Goal: Check status: Check status

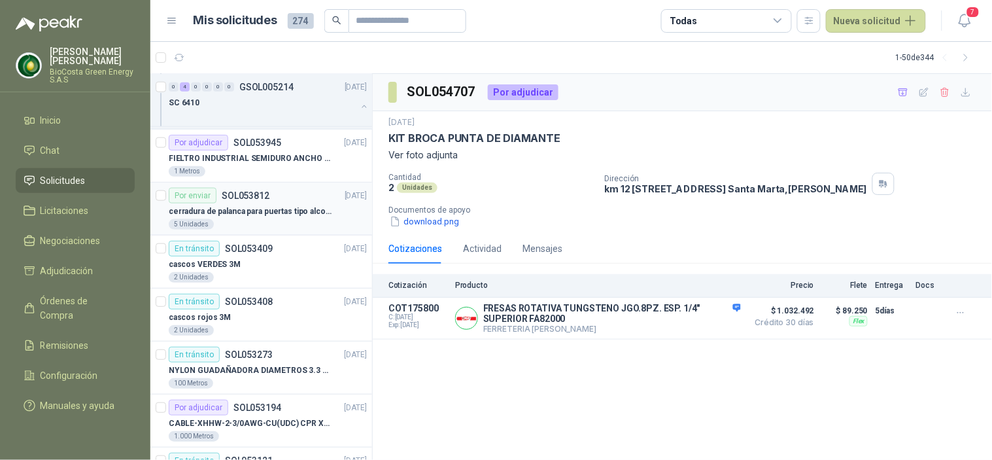
scroll to position [206, 0]
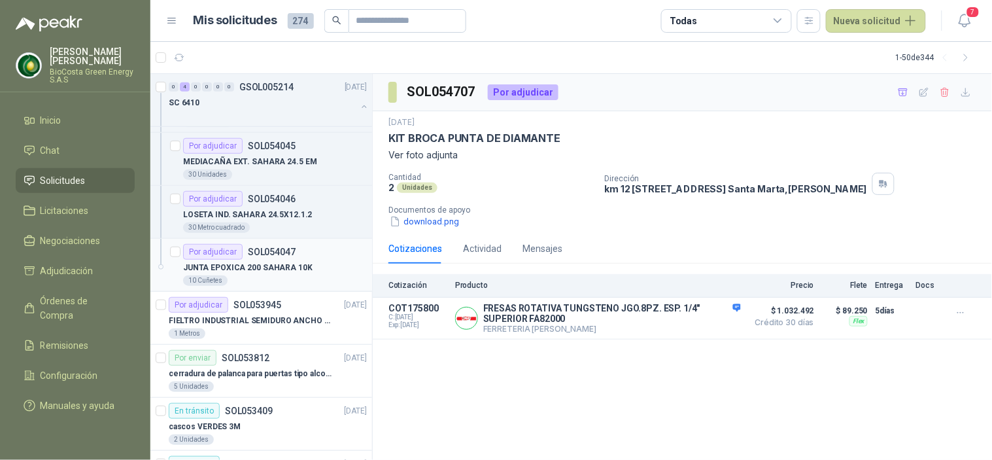
click at [262, 245] on div "Por adjudicar SOL054047" at bounding box center [239, 252] width 113 height 16
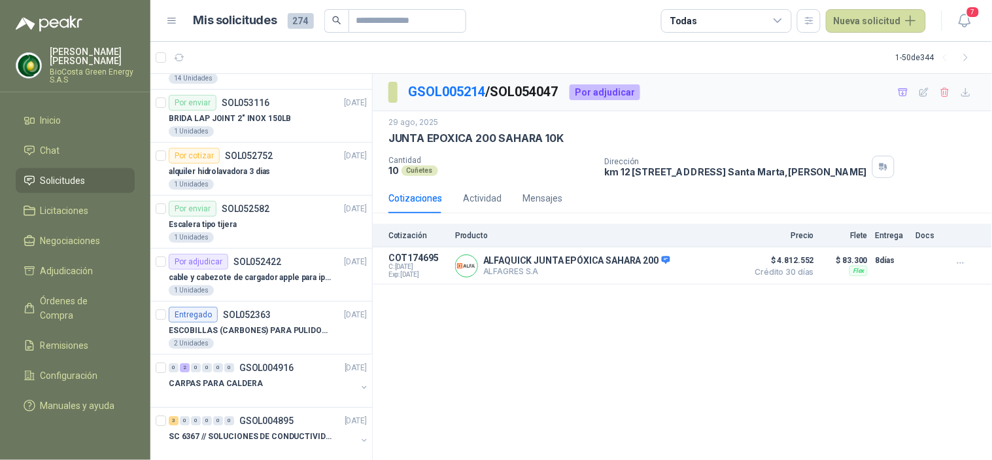
scroll to position [992, 0]
click at [244, 340] on div "2 Unidades" at bounding box center [268, 343] width 198 height 10
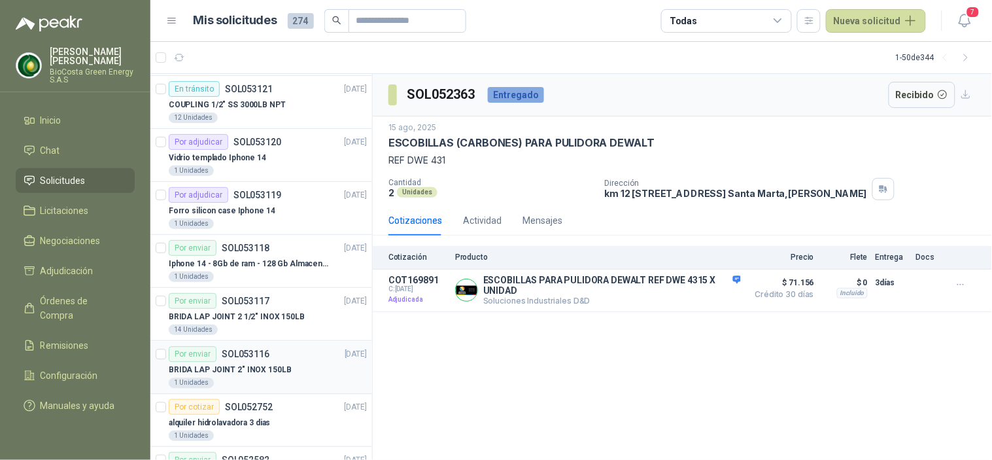
scroll to position [711, 0]
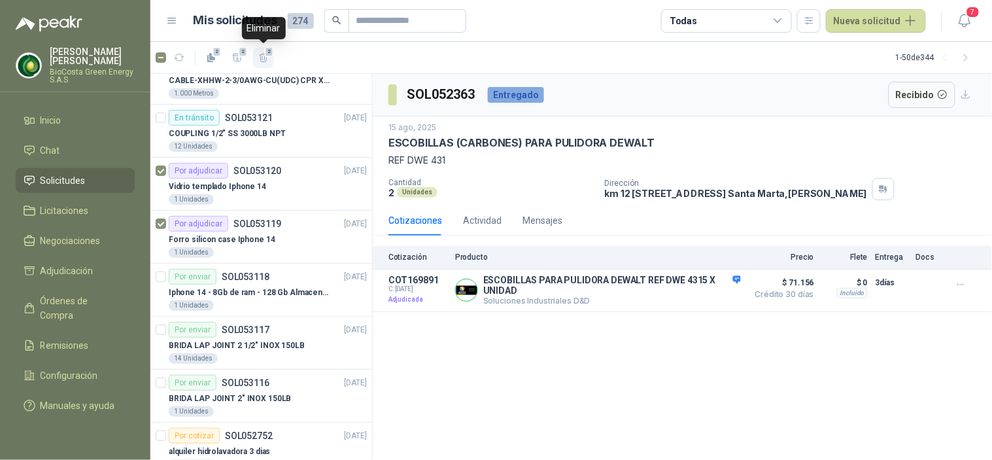
click at [269, 49] on span "2" at bounding box center [269, 51] width 9 height 10
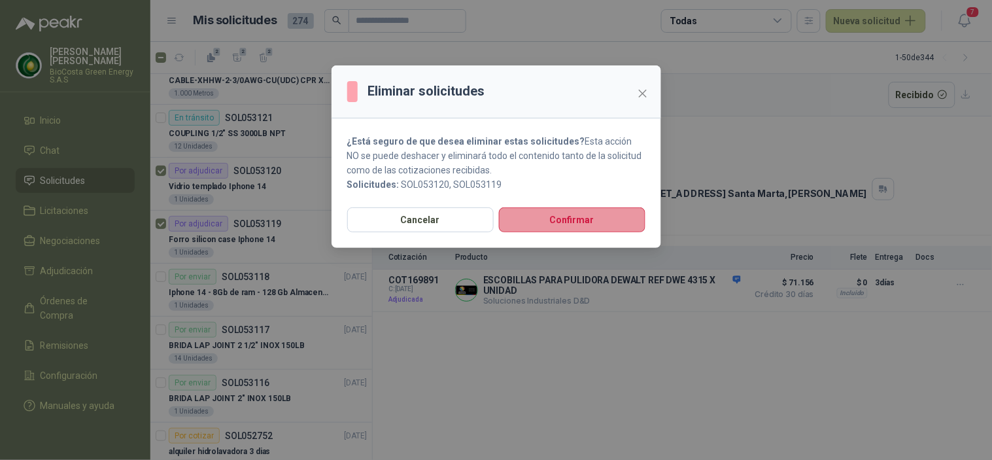
click at [544, 220] on button "Confirmar" at bounding box center [572, 219] width 147 height 25
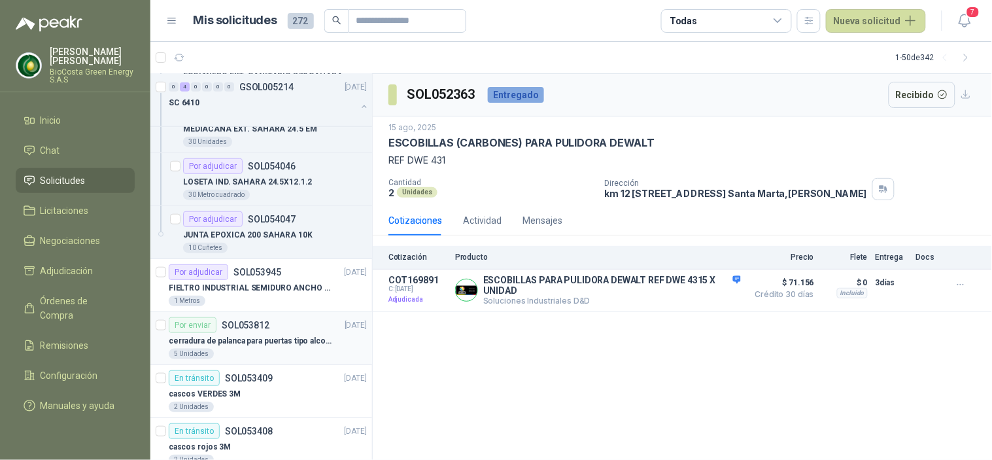
scroll to position [239, 0]
click at [255, 332] on div "cerradura de palanca para puertas tipo alcoba marca yale" at bounding box center [268, 340] width 198 height 16
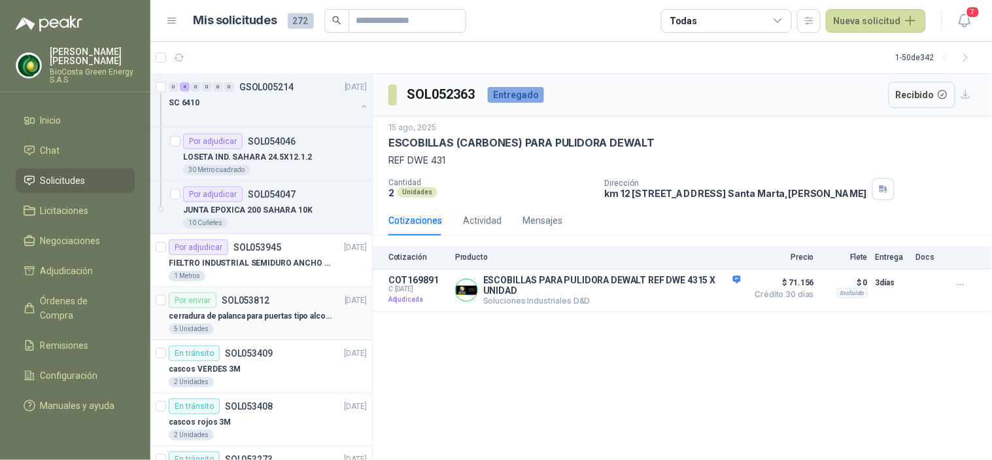
scroll to position [266, 0]
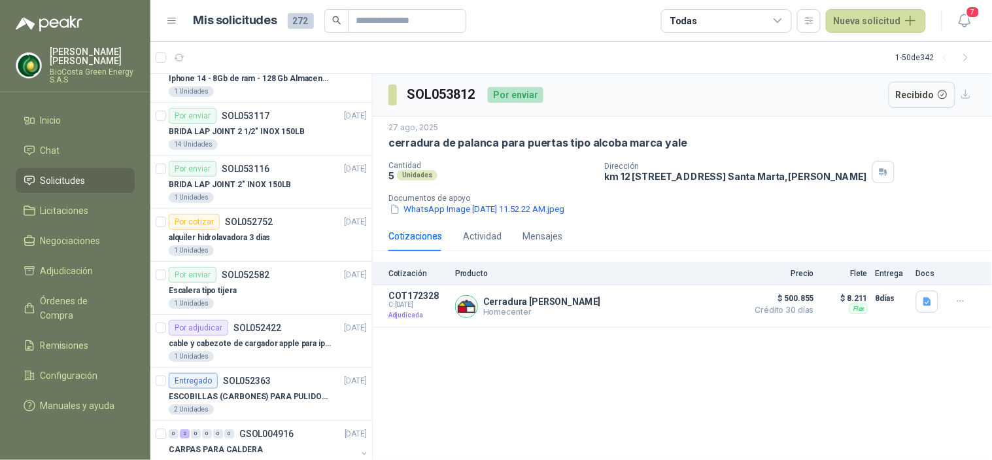
scroll to position [820, 0]
click at [232, 271] on p "SOL052582" at bounding box center [246, 274] width 48 height 9
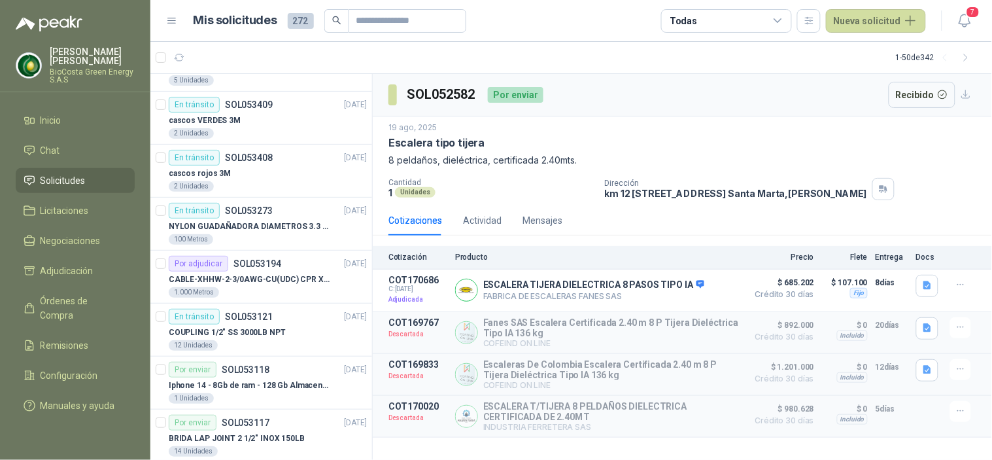
scroll to position [563, 0]
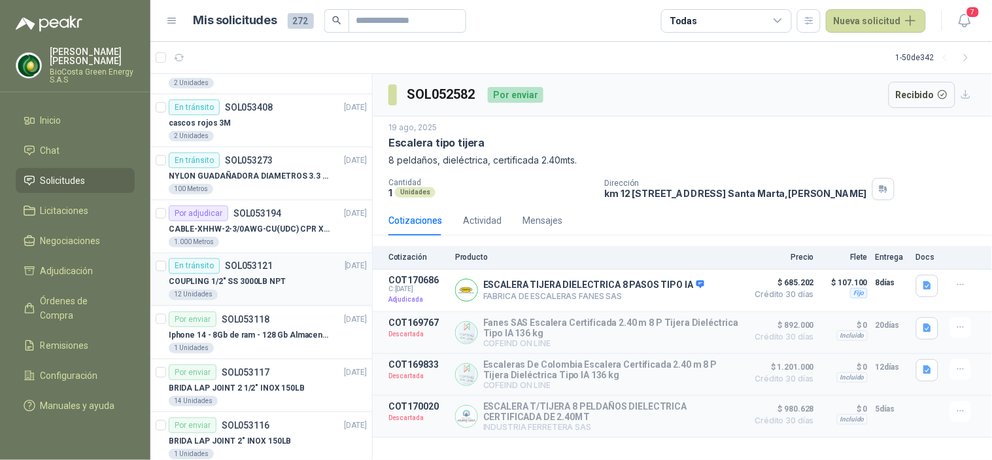
click at [230, 280] on p "COUPLING 1/2" SS 3000LB NPT" at bounding box center [227, 282] width 117 height 12
